Goal: Transaction & Acquisition: Purchase product/service

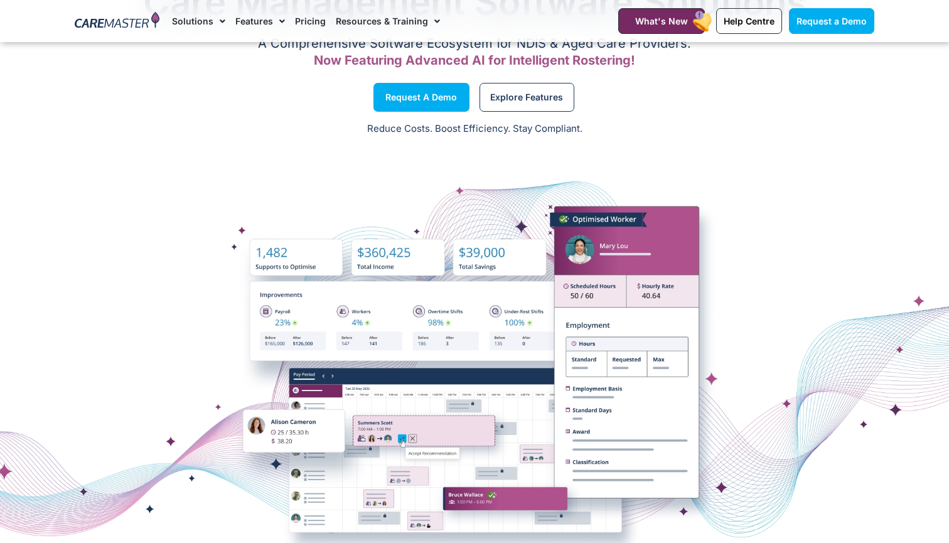
scroll to position [65, 0]
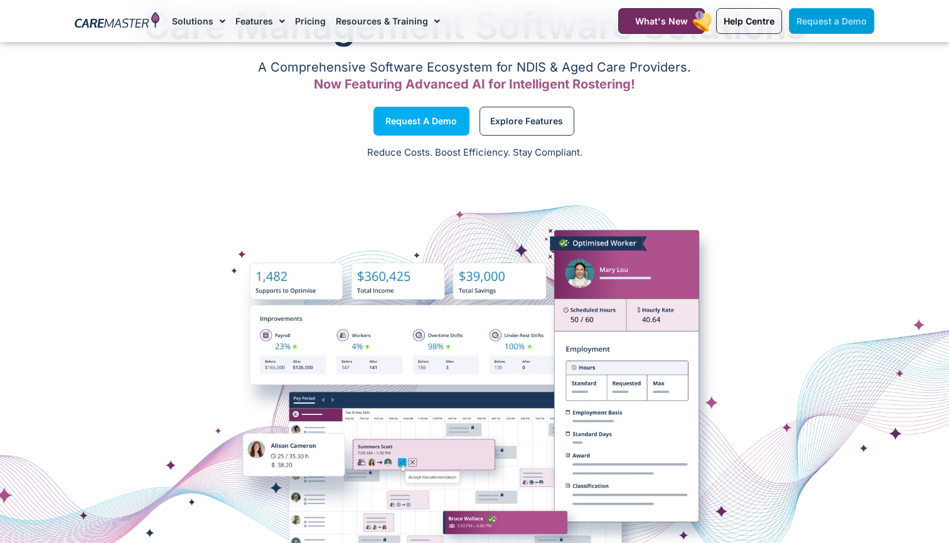
click at [845, 18] on span "Request a Demo" at bounding box center [832, 21] width 70 height 11
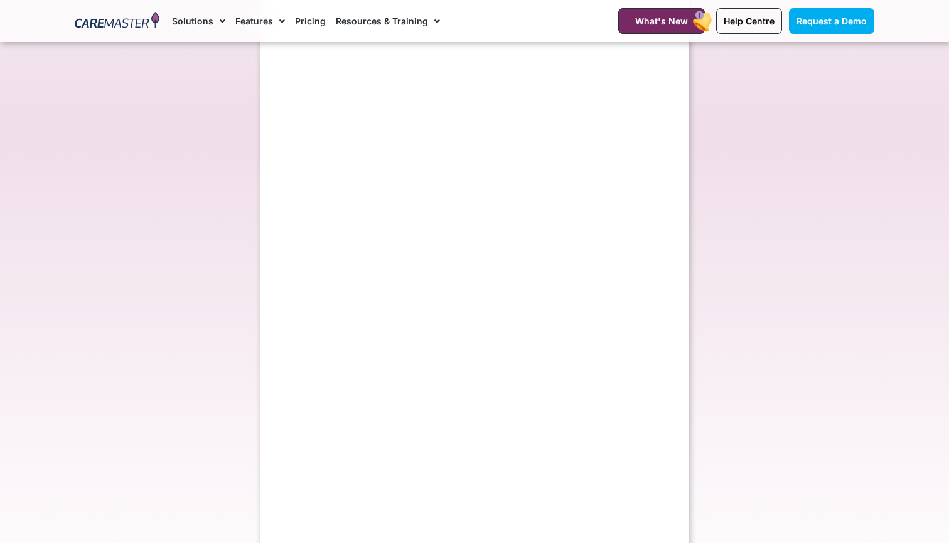
scroll to position [367, 0]
select select "**"
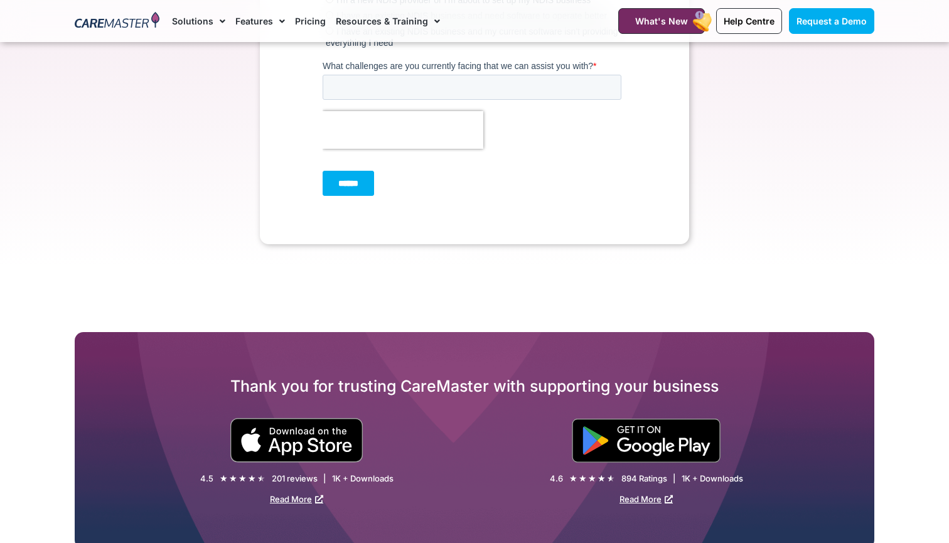
scroll to position [682, 0]
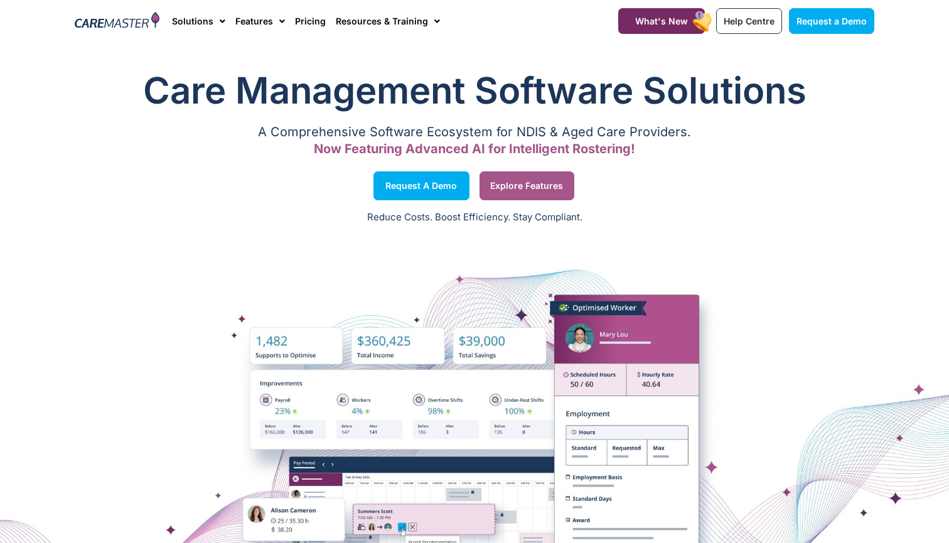
click at [534, 195] on link "Explore Features" at bounding box center [527, 185] width 95 height 29
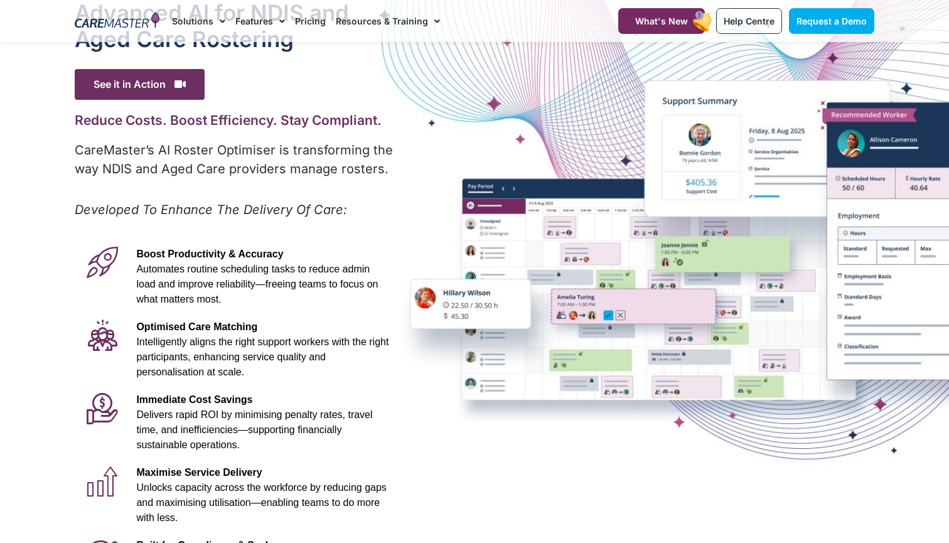
scroll to position [56, 0]
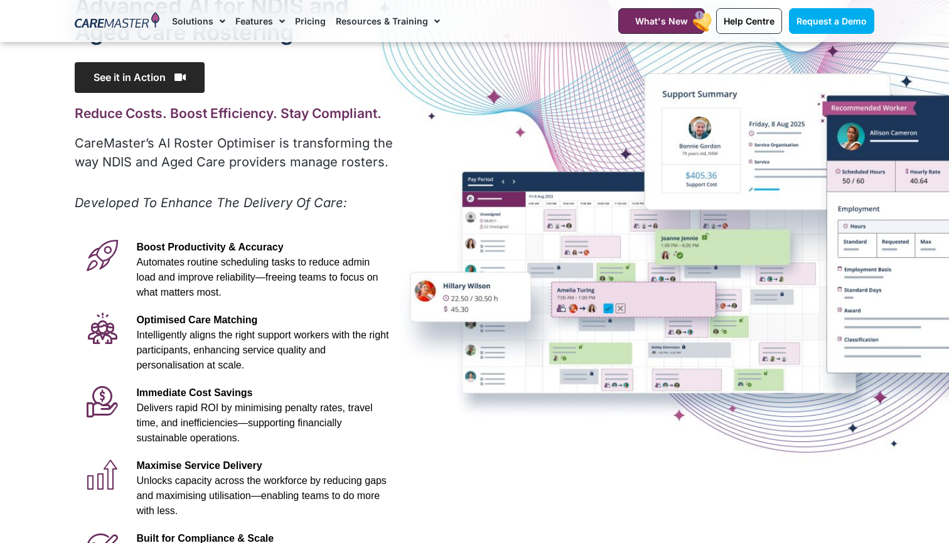
click at [170, 73] on span "See it in Action" at bounding box center [140, 77] width 130 height 31
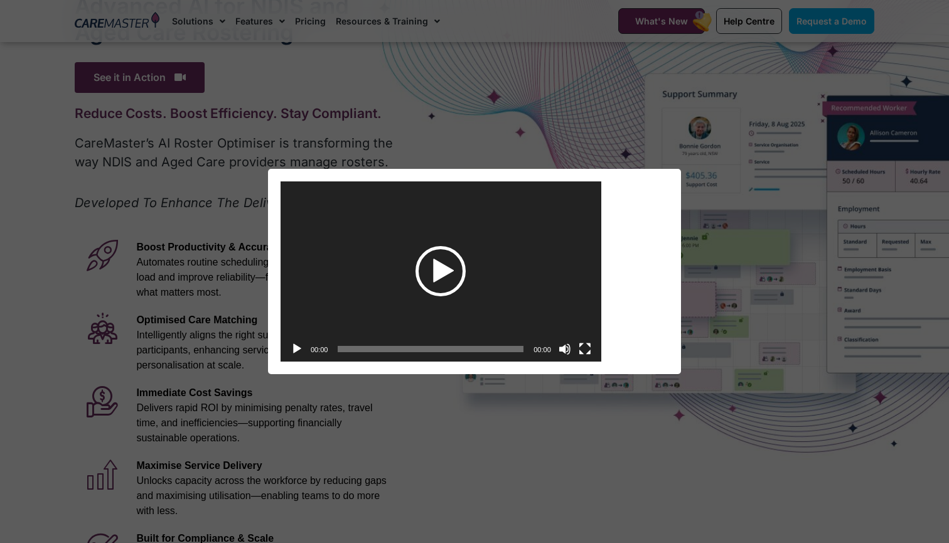
click at [439, 271] on div "Play" at bounding box center [441, 271] width 50 height 50
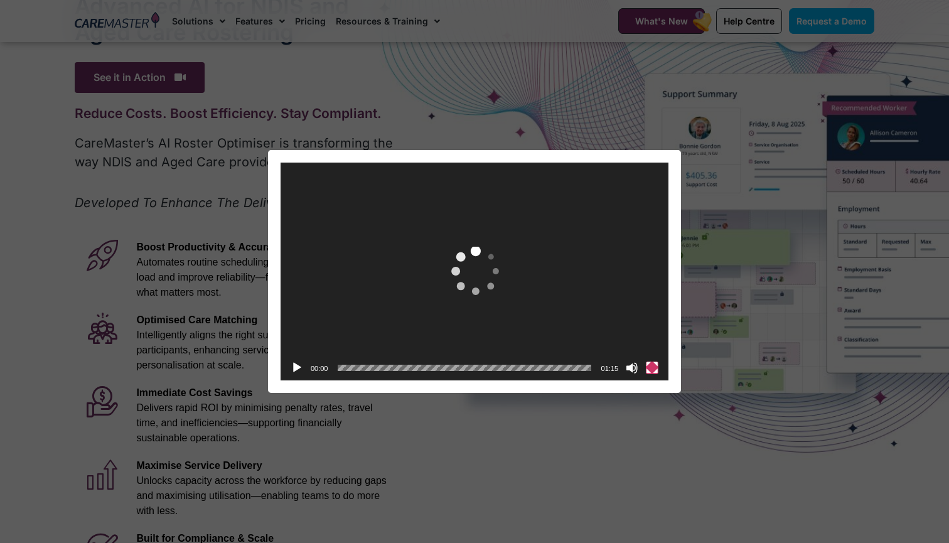
click at [654, 369] on button "Fullscreen" at bounding box center [652, 368] width 13 height 13
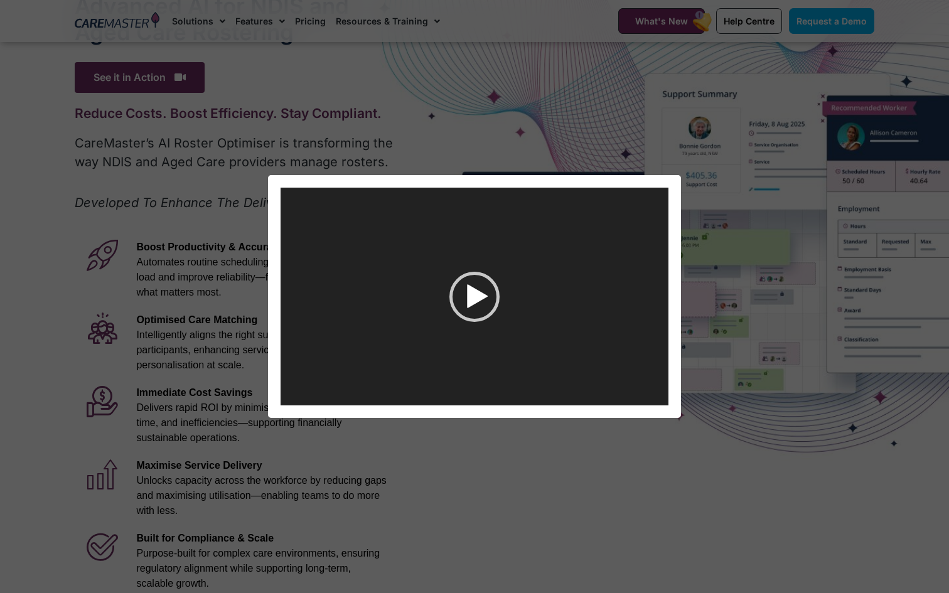
click at [369, 543] on video "[URL][DOMAIN_NAME]" at bounding box center [474, 296] width 949 height 593
click at [403, 543] on video "[URL][DOMAIN_NAME]" at bounding box center [474, 296] width 949 height 593
click at [417, 543] on video "[URL][DOMAIN_NAME]" at bounding box center [474, 296] width 949 height 593
click at [430, 543] on video "[URL][DOMAIN_NAME]" at bounding box center [474, 296] width 949 height 593
click at [445, 543] on video "[URL][DOMAIN_NAME]" at bounding box center [474, 296] width 949 height 593
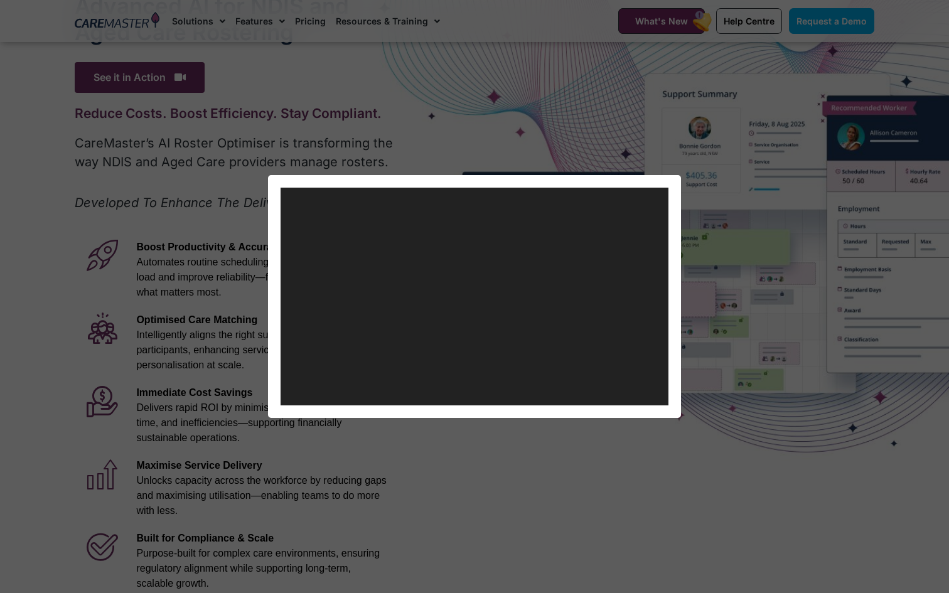
click at [462, 543] on video "[URL][DOMAIN_NAME]" at bounding box center [474, 296] width 949 height 593
click at [502, 543] on video "[URL][DOMAIN_NAME]" at bounding box center [474, 296] width 949 height 593
click at [522, 543] on video "[URL][DOMAIN_NAME]" at bounding box center [474, 296] width 949 height 593
click at [544, 543] on video "[URL][DOMAIN_NAME]" at bounding box center [474, 296] width 949 height 593
click at [571, 543] on video "[URL][DOMAIN_NAME]" at bounding box center [474, 296] width 949 height 593
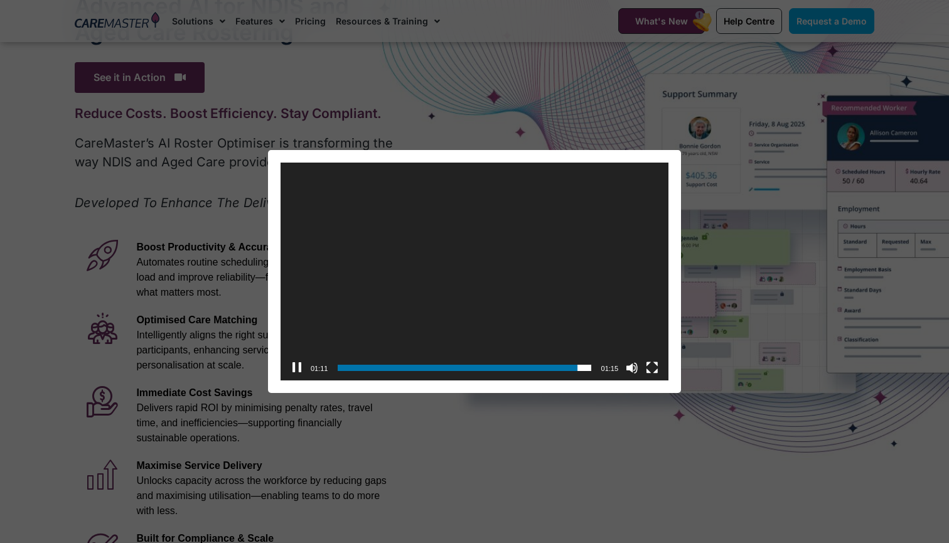
click at [232, 222] on div "Video Player [URL][DOMAIN_NAME] 01:11 00:00 01:15 Use Up/Down Arrow keys to inc…" at bounding box center [474, 272] width 939 height 244
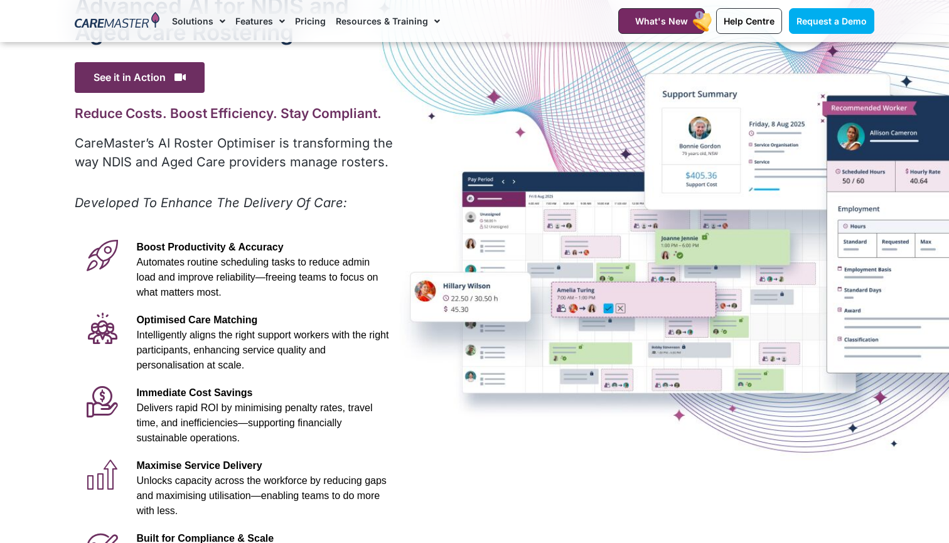
click at [310, 24] on link "Pricing" at bounding box center [310, 21] width 31 height 42
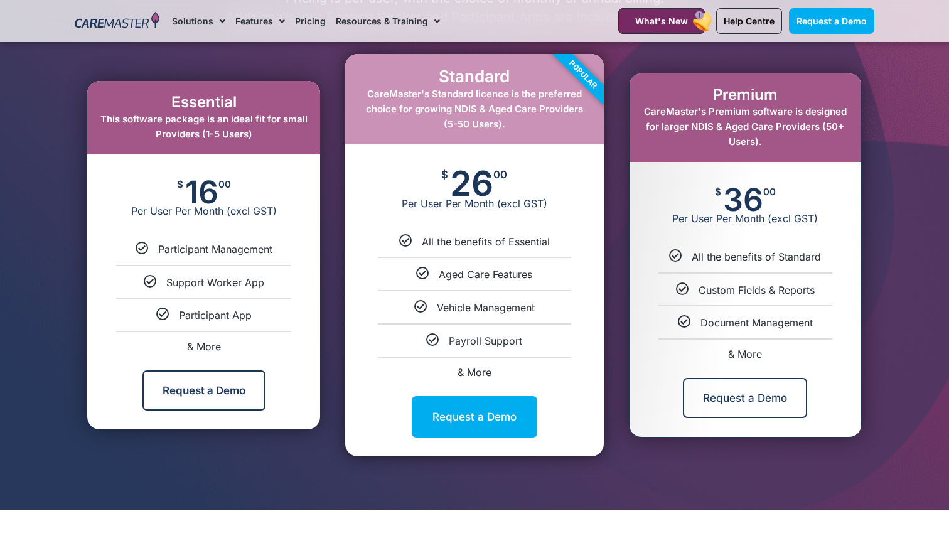
scroll to position [672, 0]
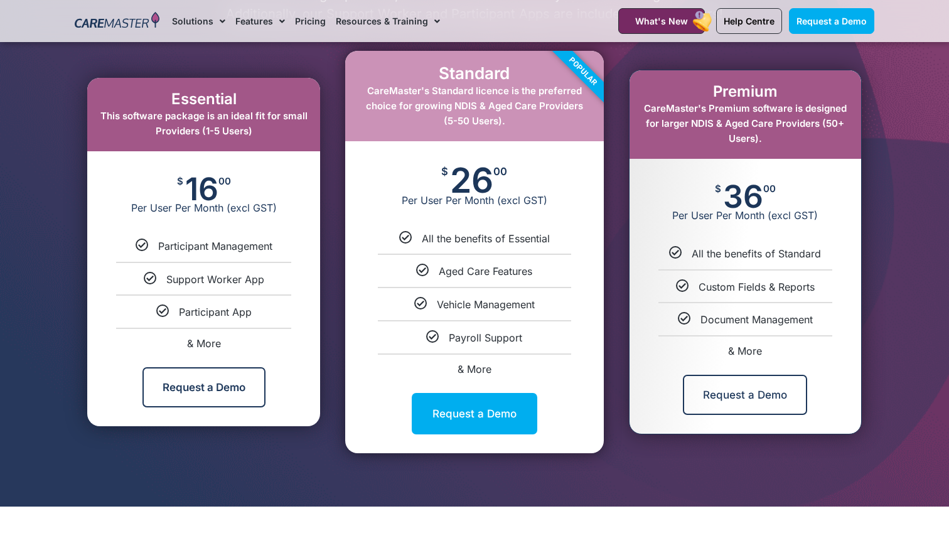
click at [481, 365] on span "& More" at bounding box center [475, 369] width 34 height 13
select select "****"
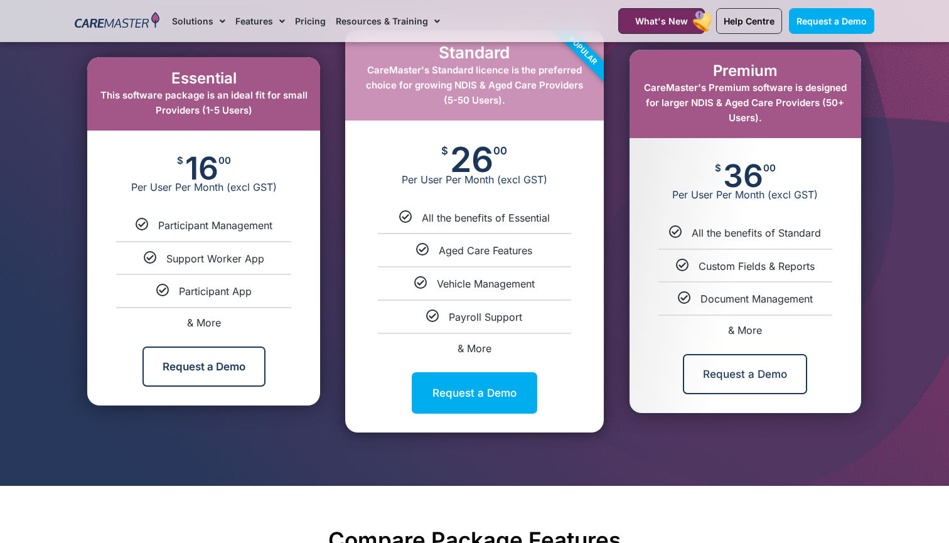
scroll to position [694, 0]
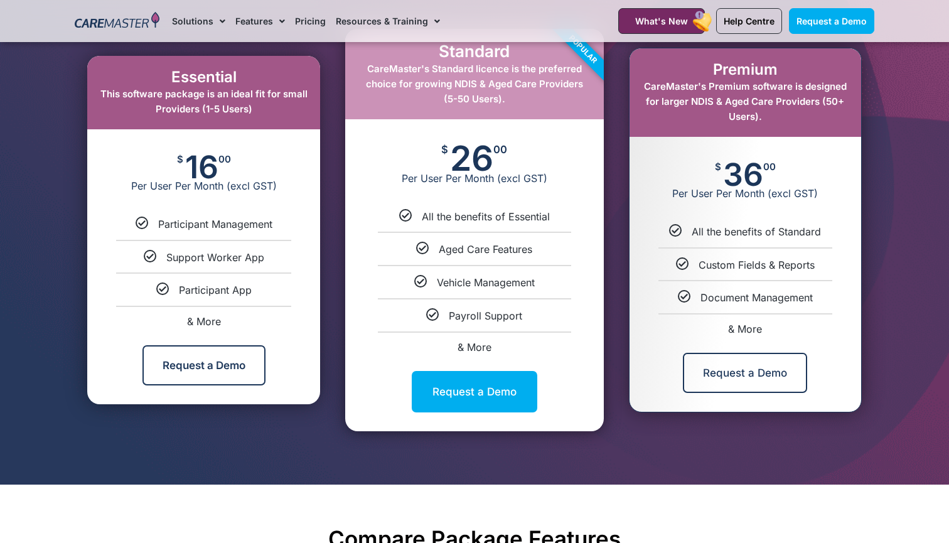
click at [467, 318] on link "Payroll Support" at bounding box center [485, 316] width 73 height 13
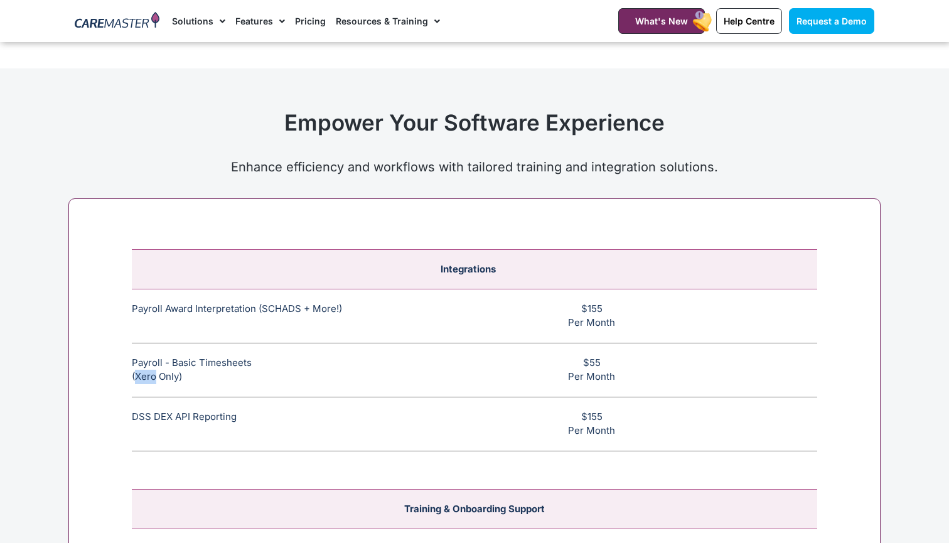
scroll to position [4605, 0]
